Goal: Find specific page/section: Find specific page/section

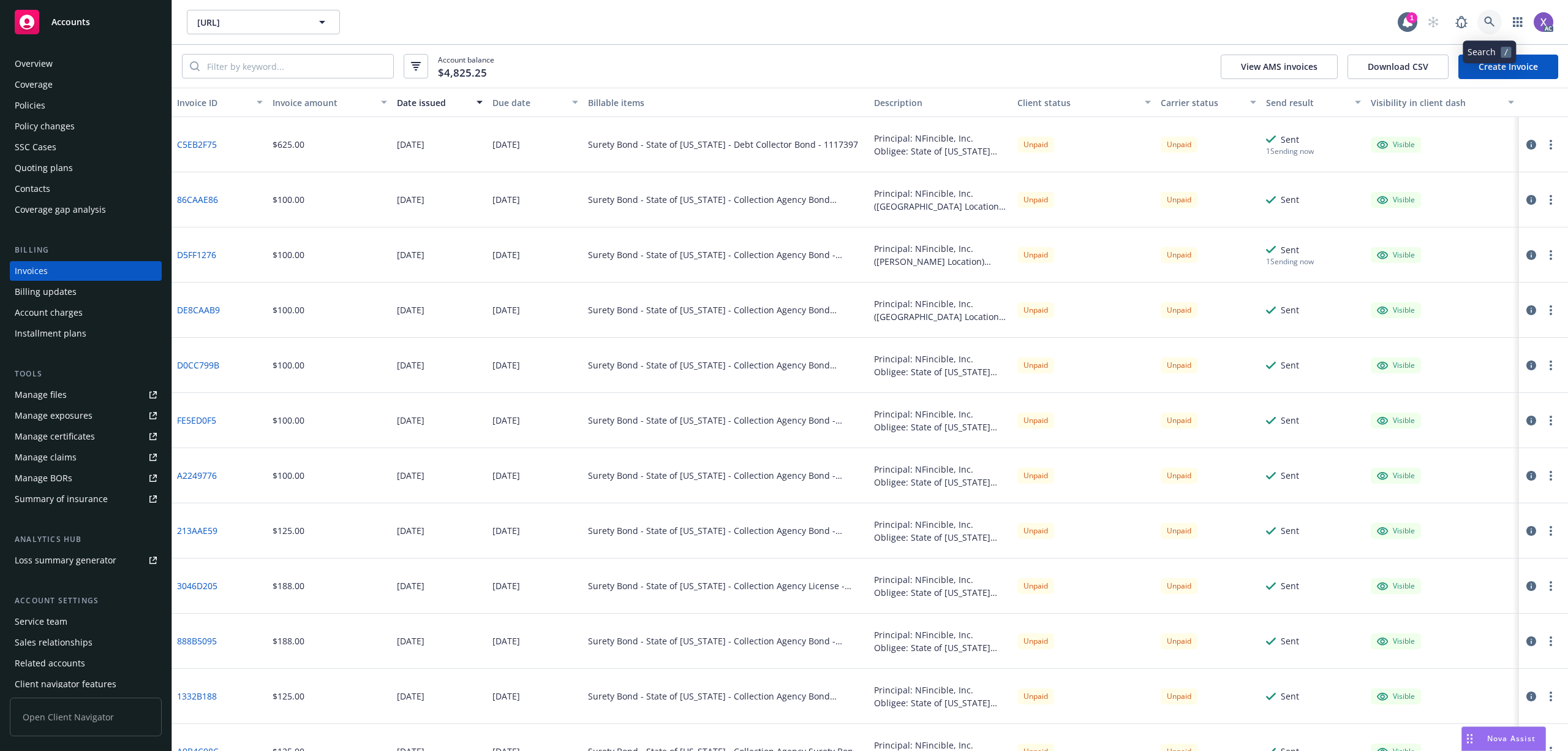
click at [1490, 30] on link at bounding box center [1490, 22] width 24 height 24
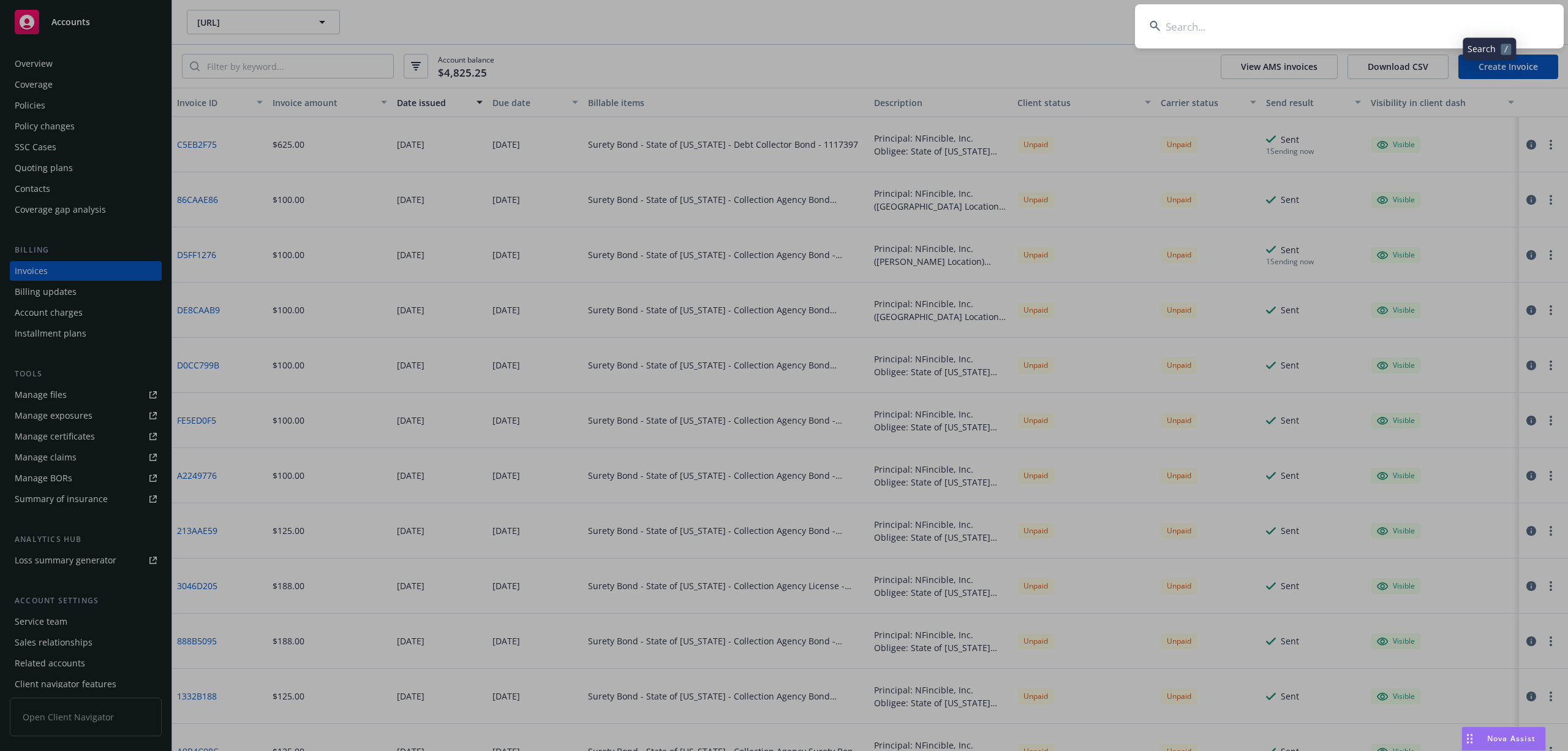
click at [1366, 16] on input at bounding box center [1349, 26] width 429 height 44
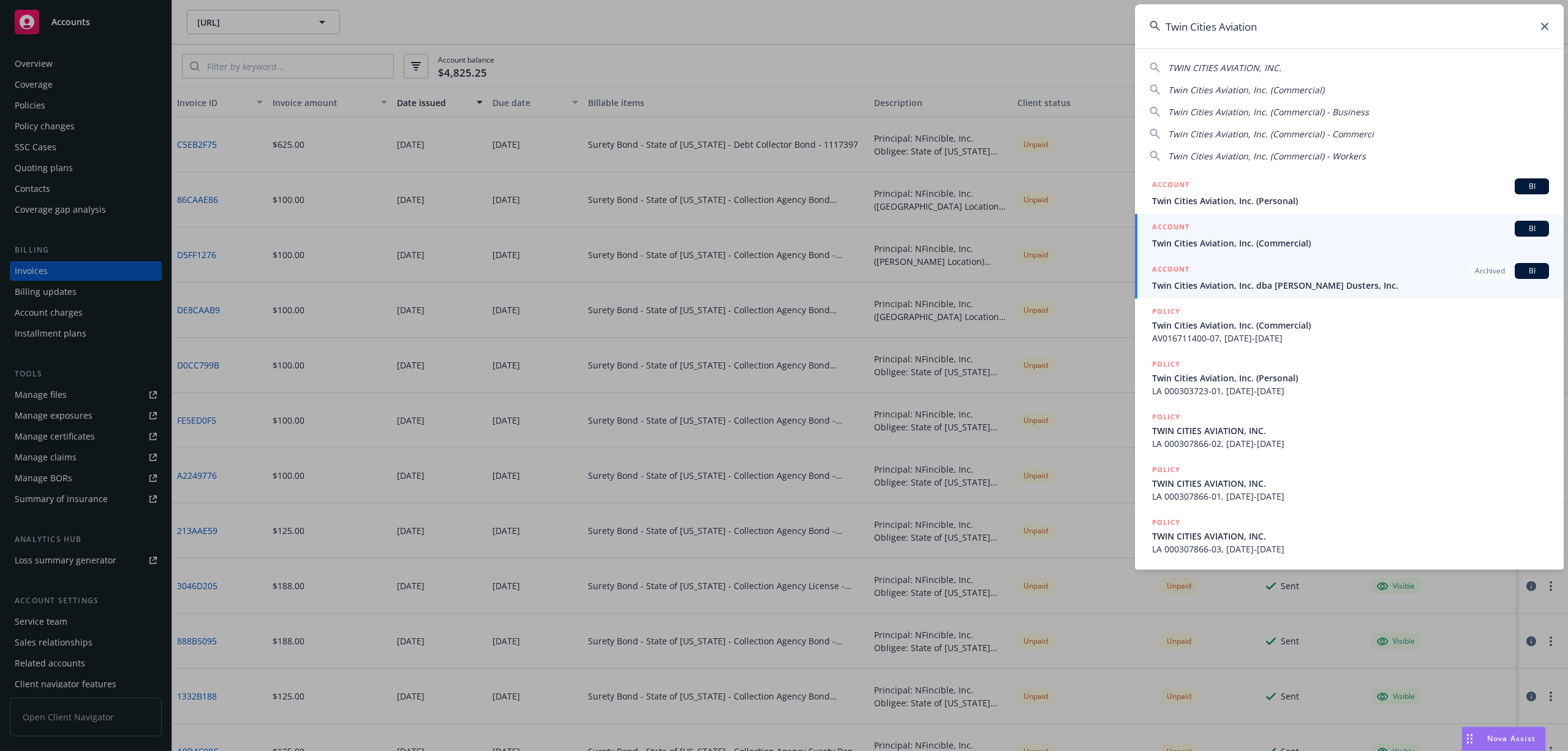
type input "Twin Cities Aviation"
click at [1268, 238] on span "Twin Cities Aviation, Inc. (Commercial)" at bounding box center [1350, 242] width 397 height 13
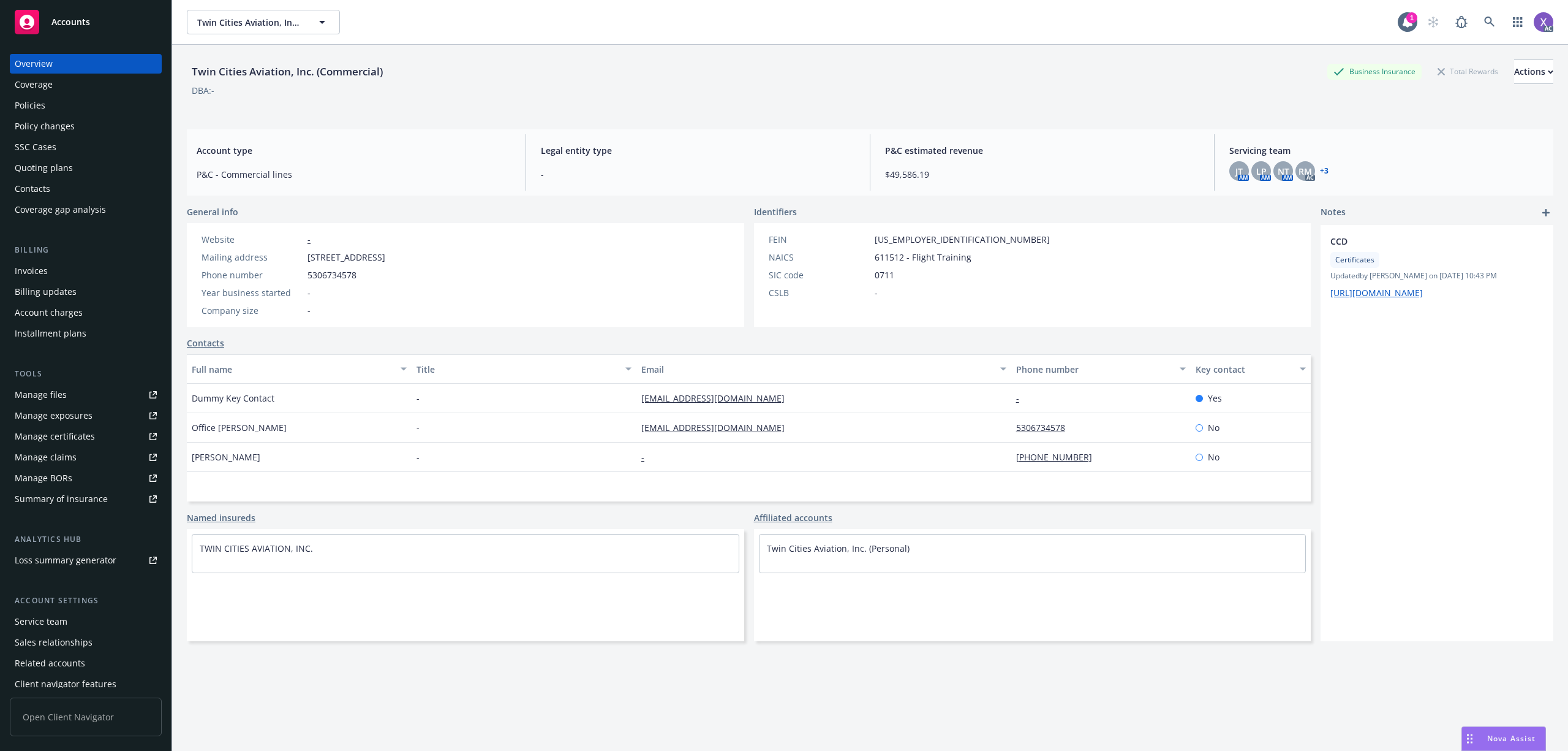
click at [27, 268] on div "Invoices" at bounding box center [31, 271] width 33 height 20
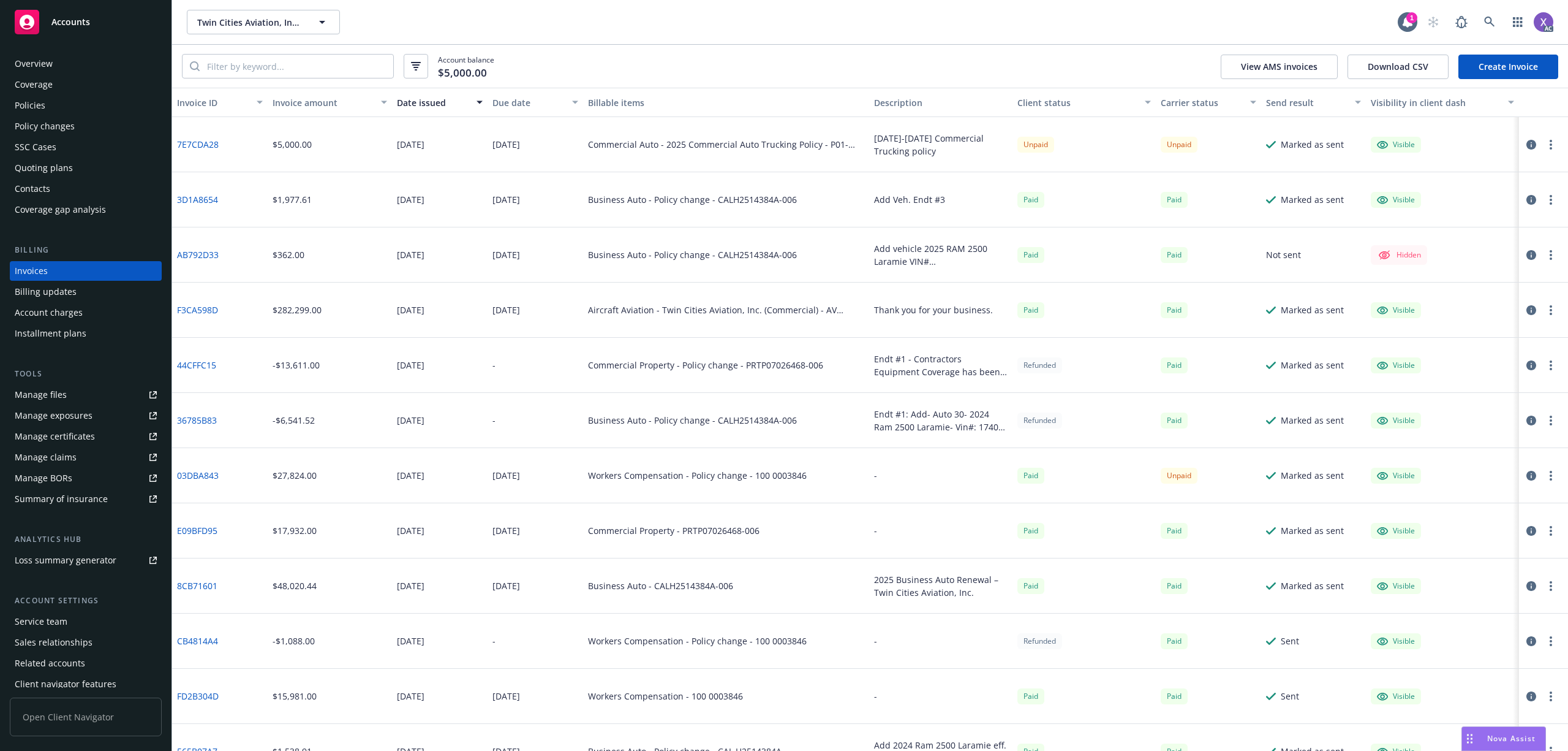
click at [43, 104] on div "Policies" at bounding box center [30, 105] width 30 height 20
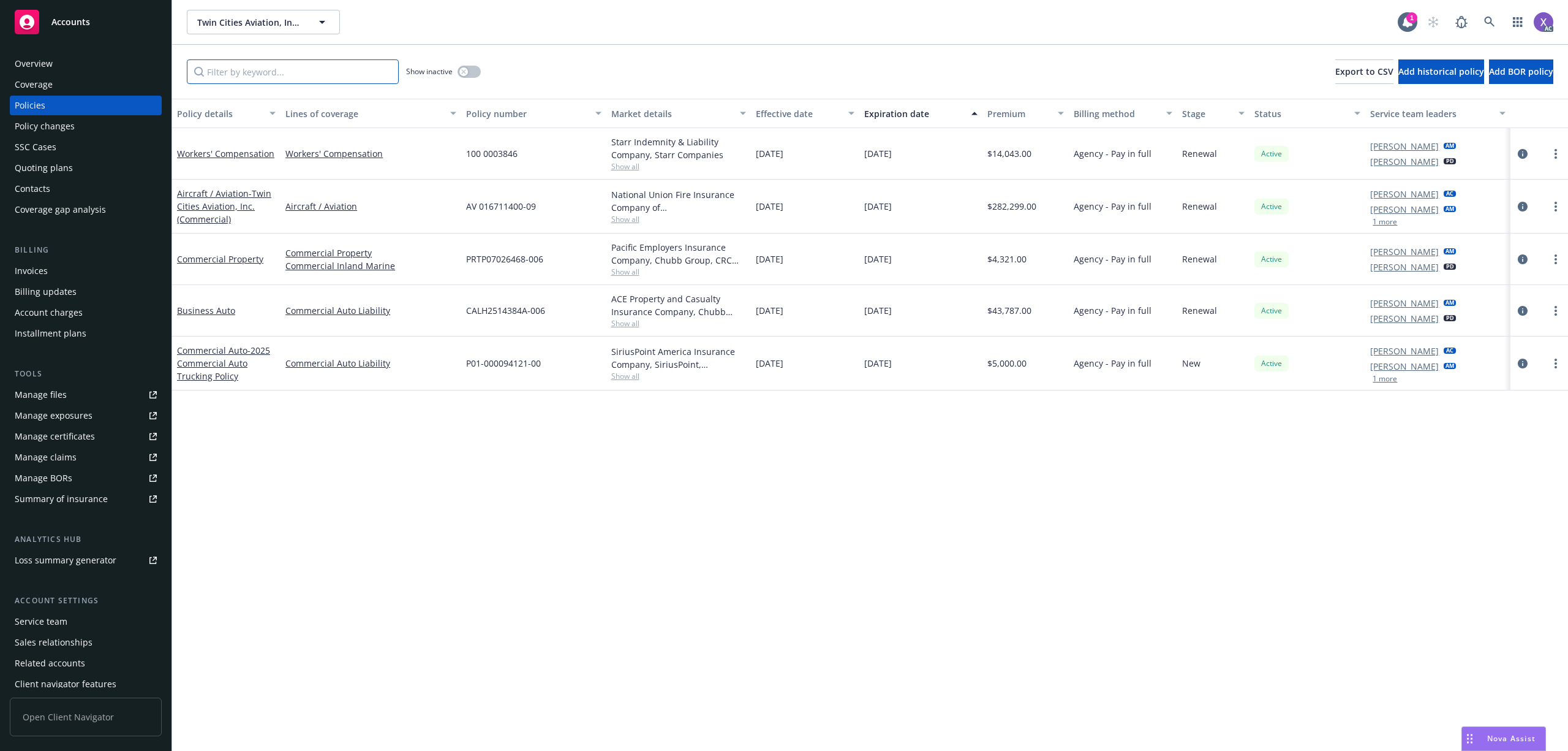
click at [247, 67] on input "Filter by keyword..." at bounding box center [292, 71] width 212 height 24
paste input "7E7CDA28"
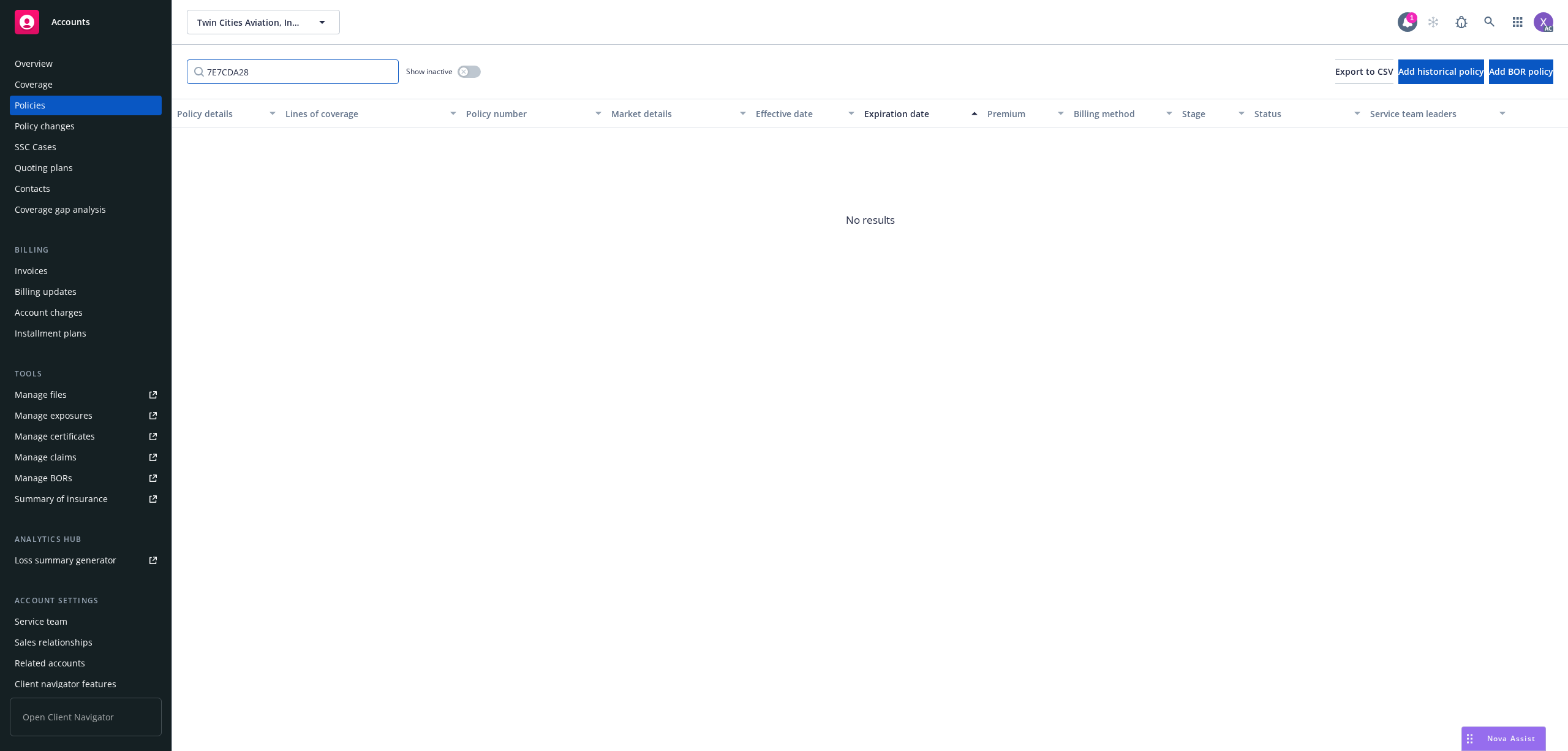
type input "7E7CDA28"
click at [48, 280] on div "Invoices" at bounding box center [86, 271] width 142 height 20
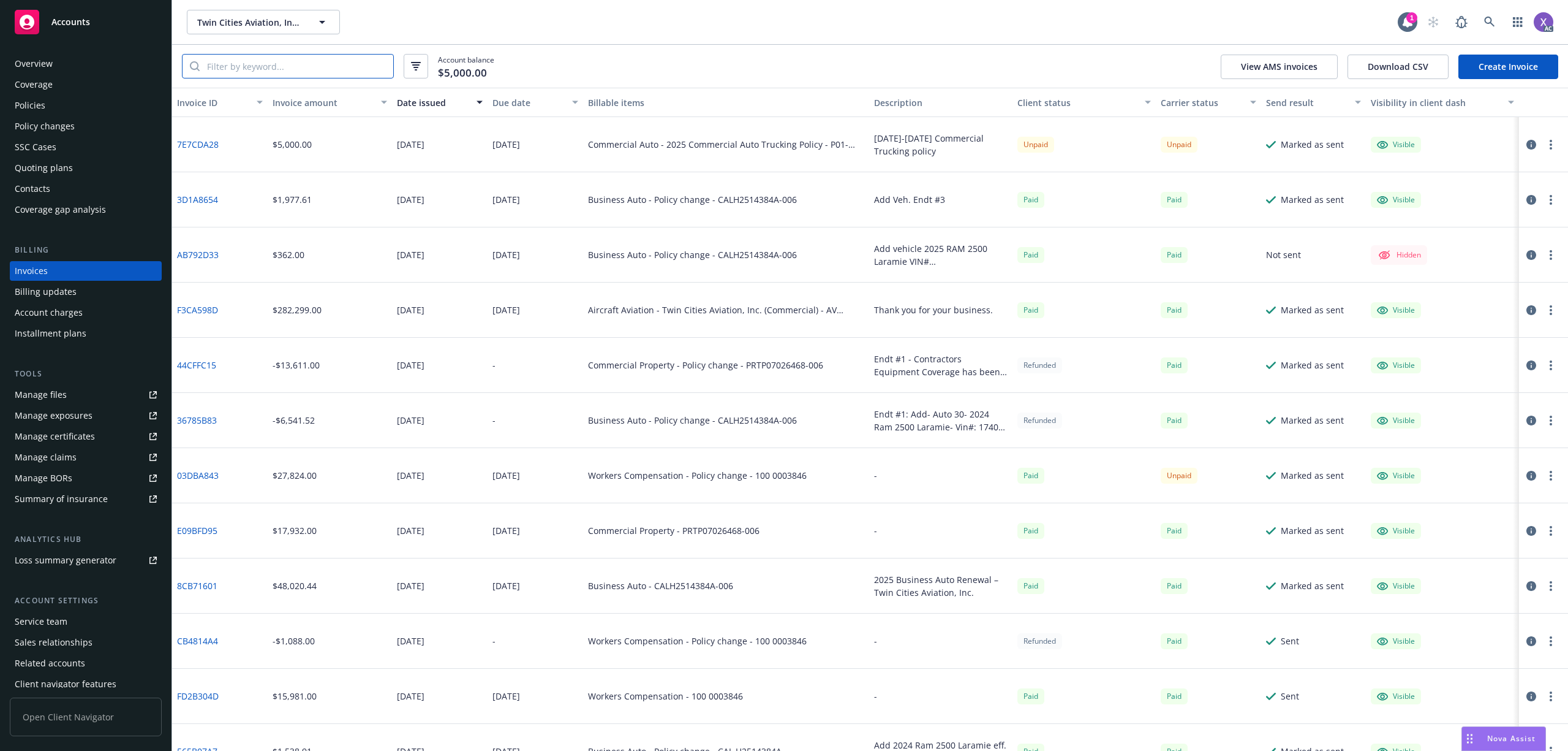
click at [229, 63] on input "search" at bounding box center [296, 66] width 194 height 23
paste input "7E7CDA28"
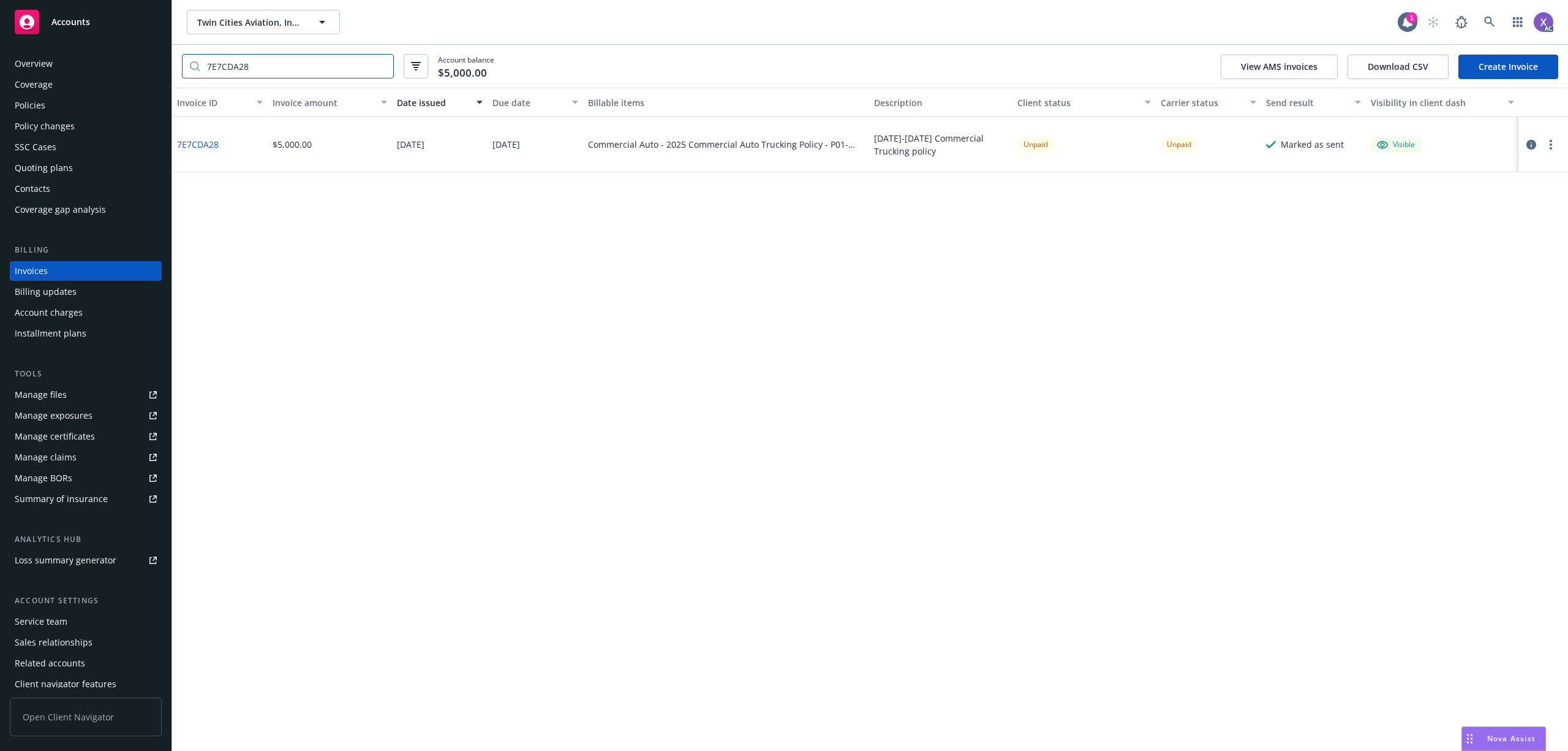
type input "7E7CDA28"
click at [184, 145] on link "7E7CDA28" at bounding box center [198, 144] width 42 height 13
click at [57, 57] on div "Overview" at bounding box center [86, 63] width 142 height 20
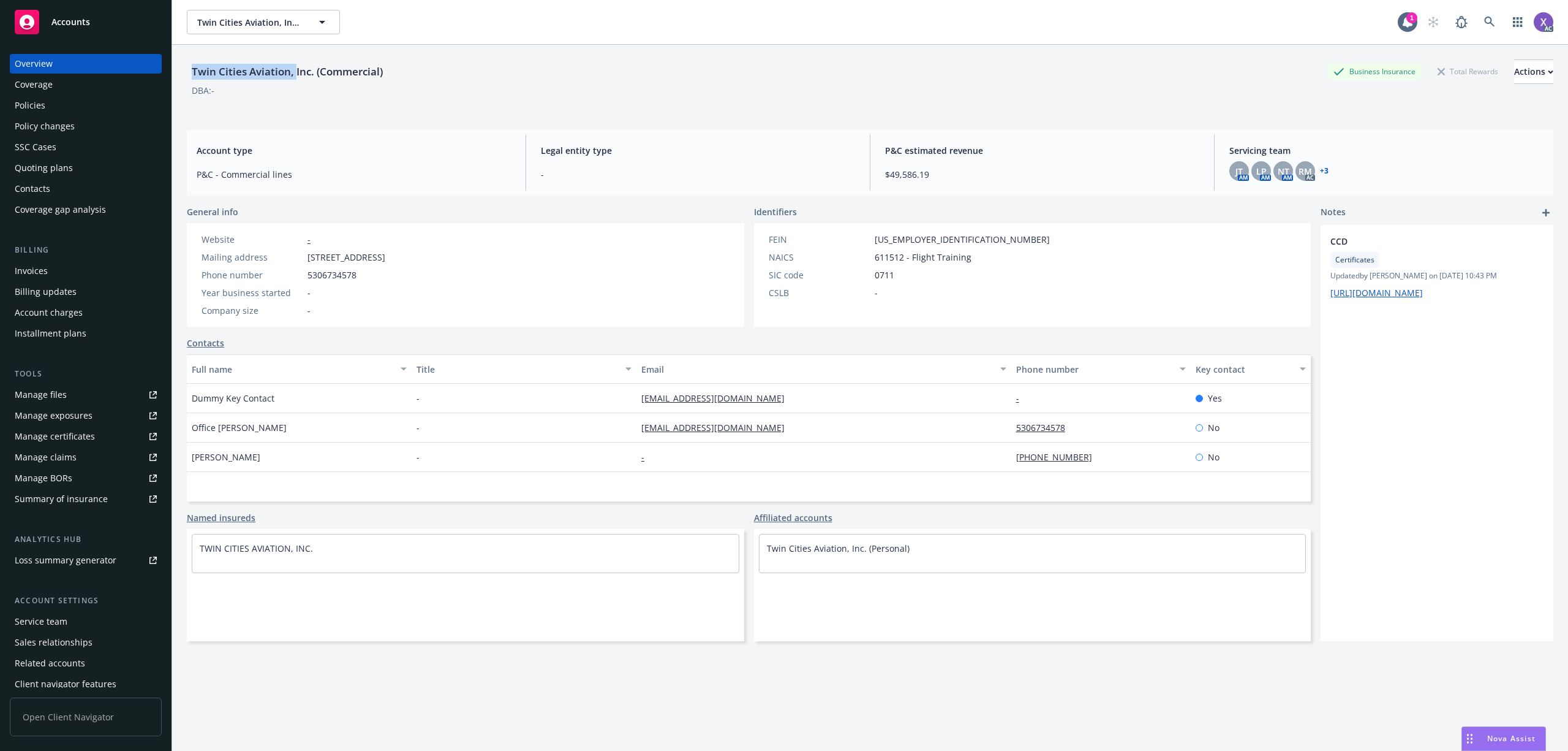
drag, startPoint x: 180, startPoint y: 72, endPoint x: 295, endPoint y: 83, distance: 115.5
click at [295, 83] on div "Twin Cities Aviation, Inc. (Commercial) Business Insurance Total Rewards Action…" at bounding box center [869, 420] width 1396 height 751
copy div "Twin Cities Aviation,"
